Goal: Find specific page/section: Find specific page/section

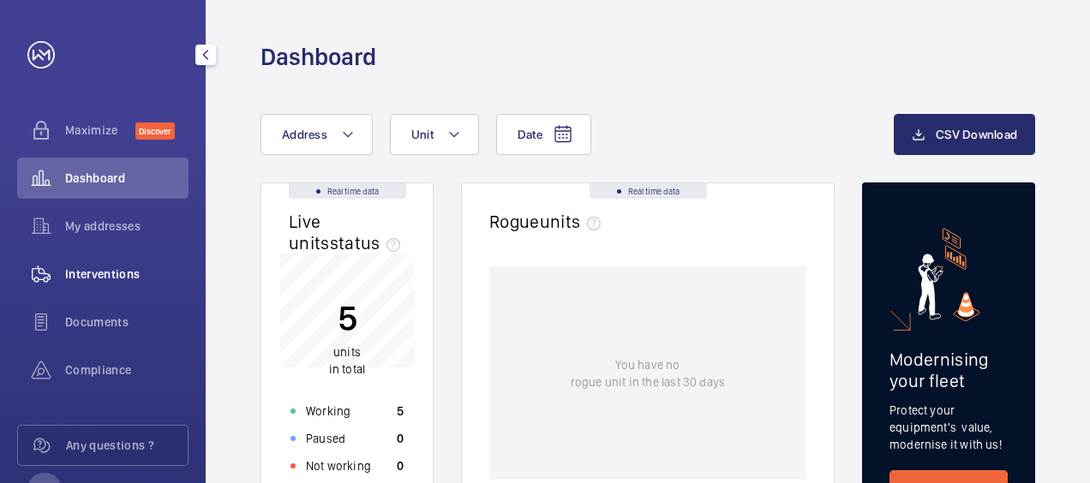
click at [117, 272] on span "Interventions" at bounding box center [126, 274] width 123 height 17
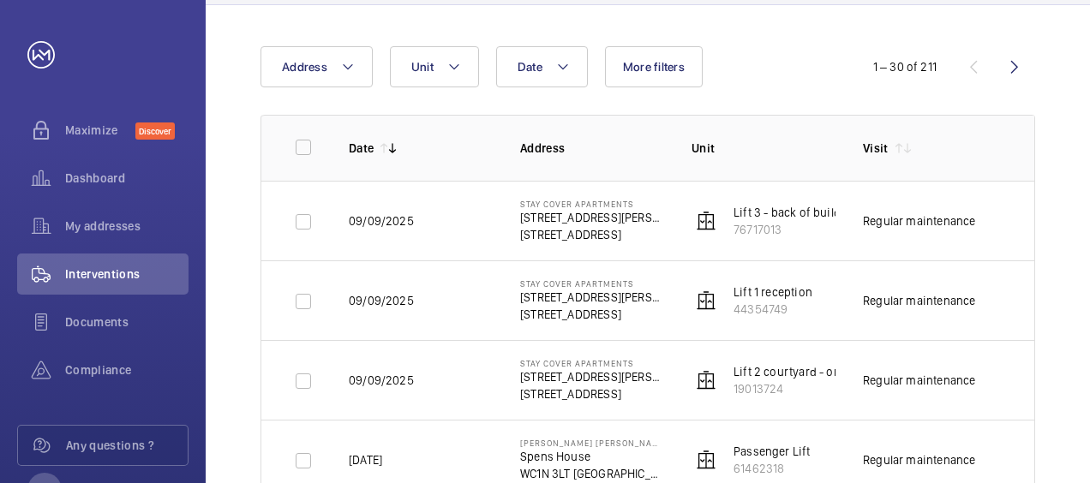
scroll to position [128, 0]
